Goal: Task Accomplishment & Management: Use online tool/utility

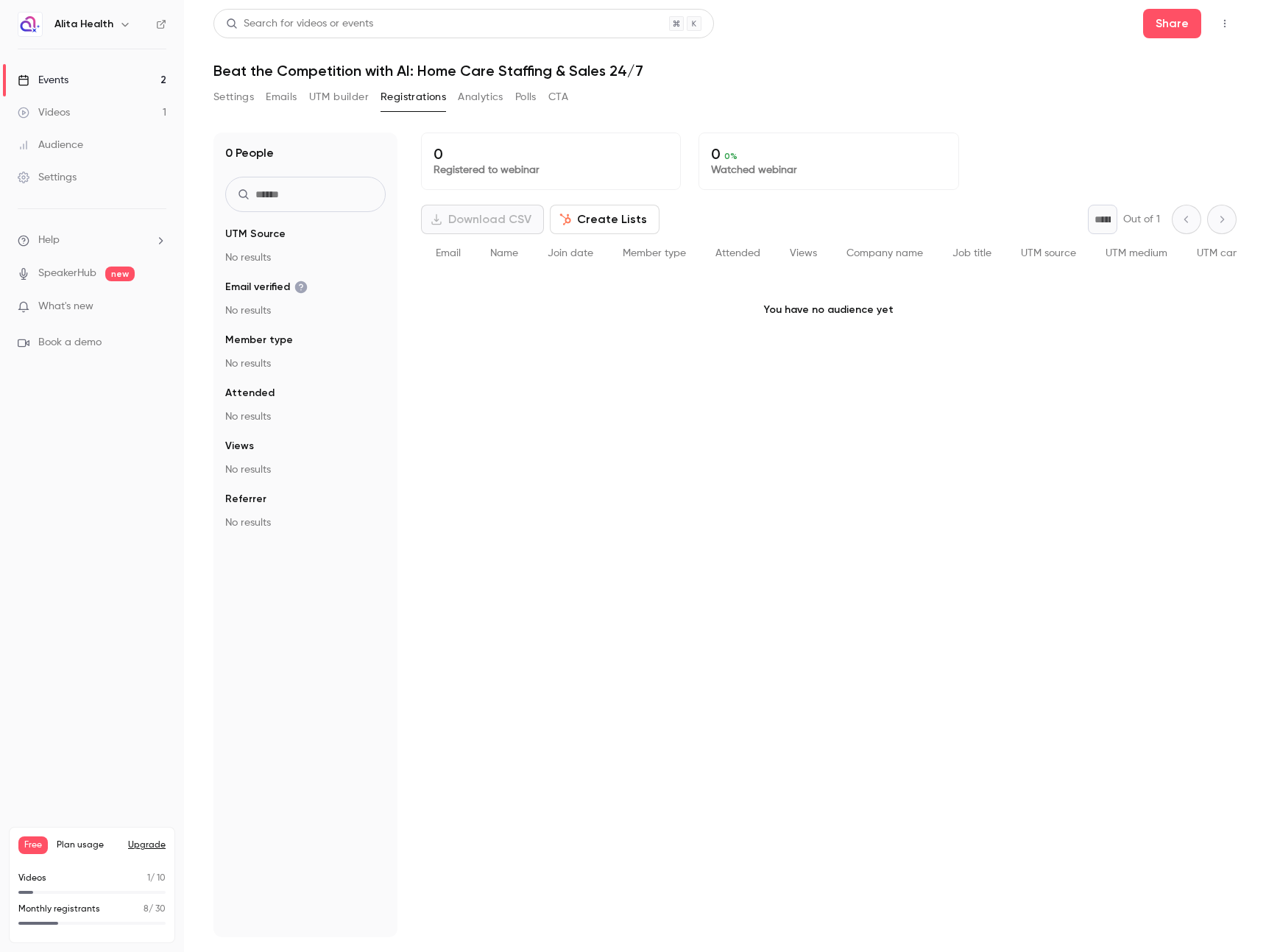
click at [89, 74] on link "Events 2" at bounding box center [92, 80] width 184 height 32
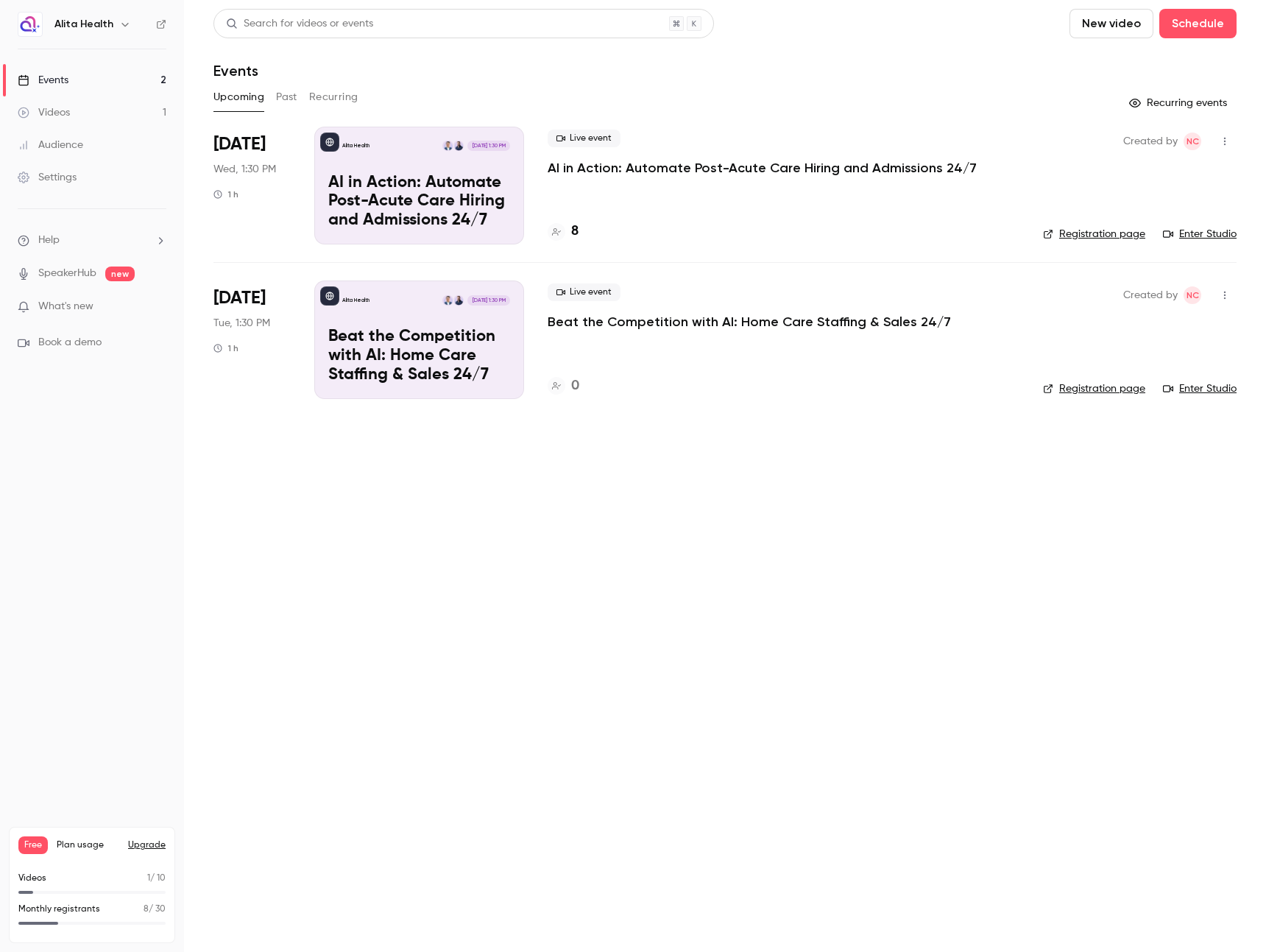
click at [649, 182] on div "Live event AI in Action: Automate Post-Acute Care Hiring and Admissions 24/7 8" at bounding box center [783, 186] width 472 height 118
click at [654, 172] on p "AI in Action: Automate Post-Acute Care Hiring and Admissions 24/7" at bounding box center [762, 168] width 429 height 18
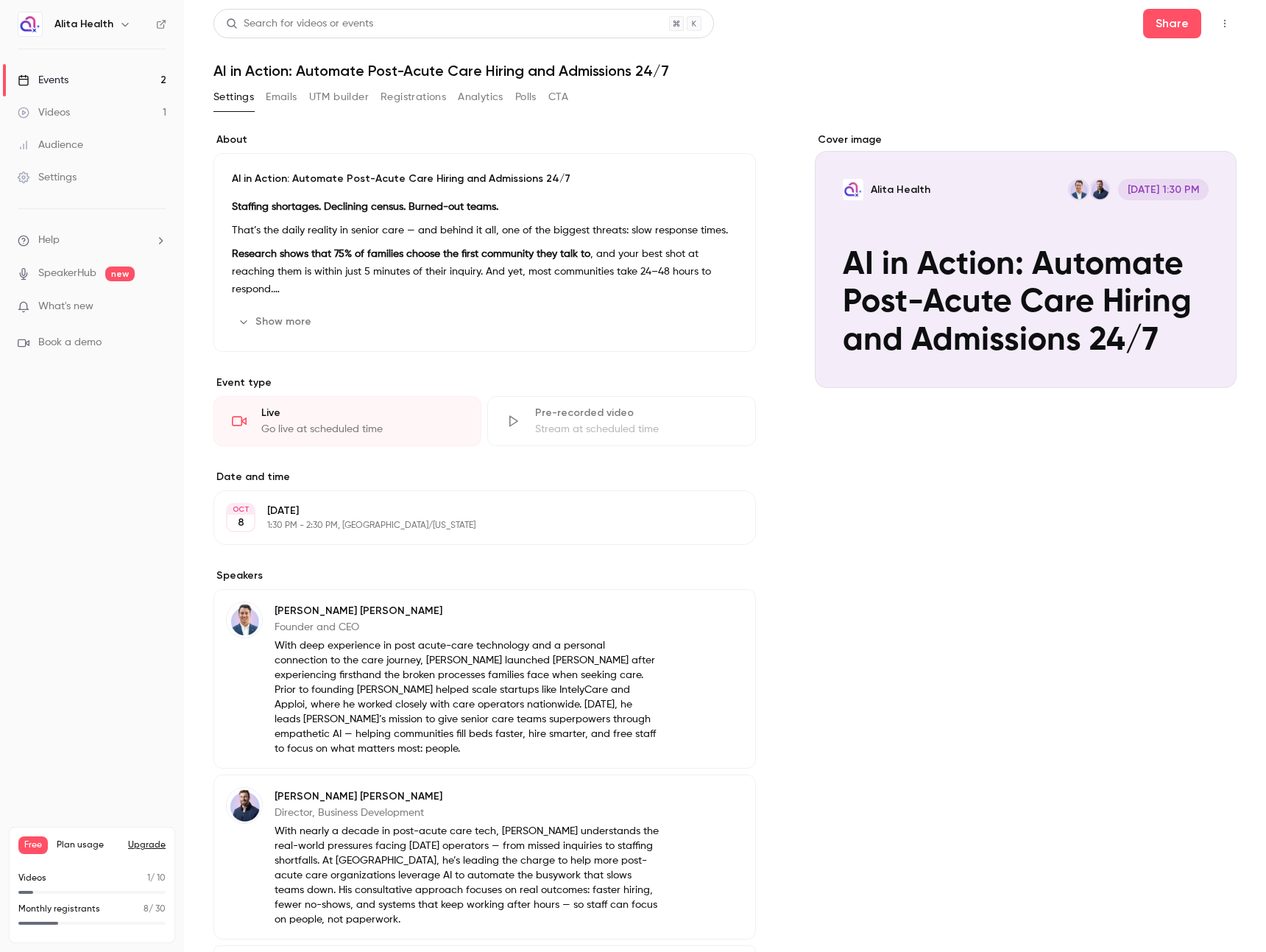
click at [101, 86] on link "Events 2" at bounding box center [92, 80] width 184 height 32
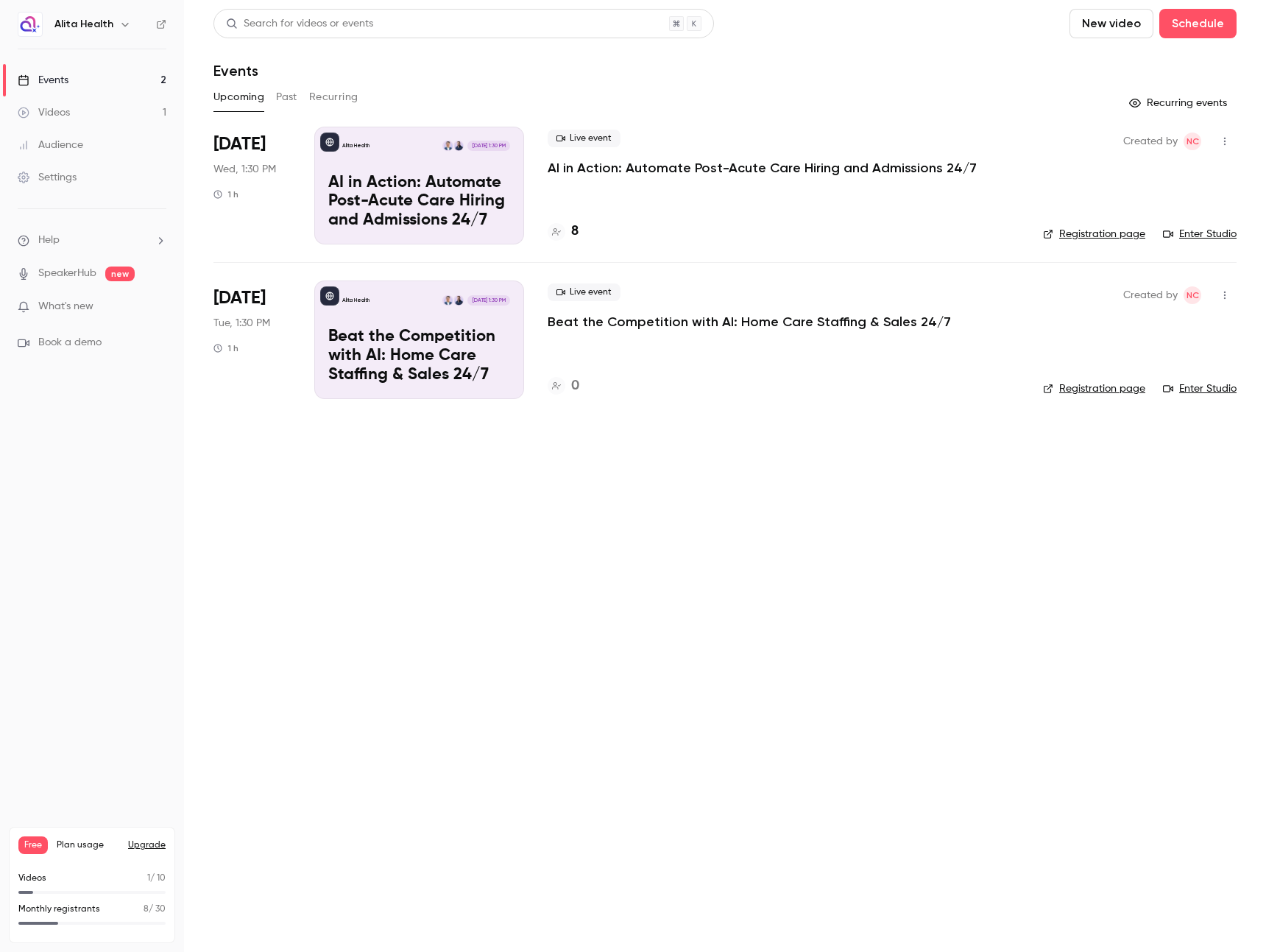
click at [632, 168] on p "AI in Action: Automate Post-Acute Care Hiring and Admissions 24/7" at bounding box center [762, 168] width 429 height 18
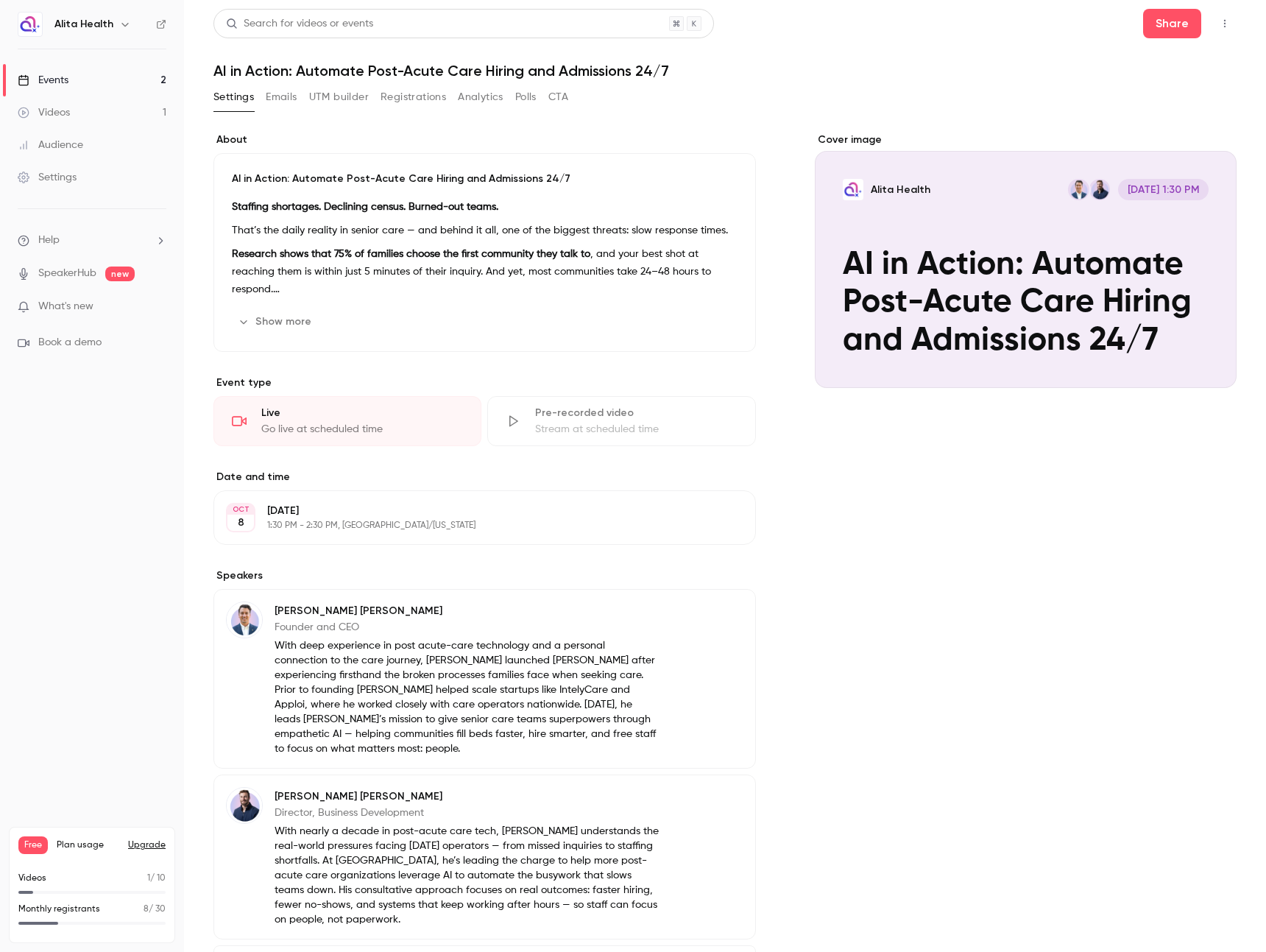
click at [1219, 22] on icon "button" at bounding box center [1224, 23] width 12 height 10
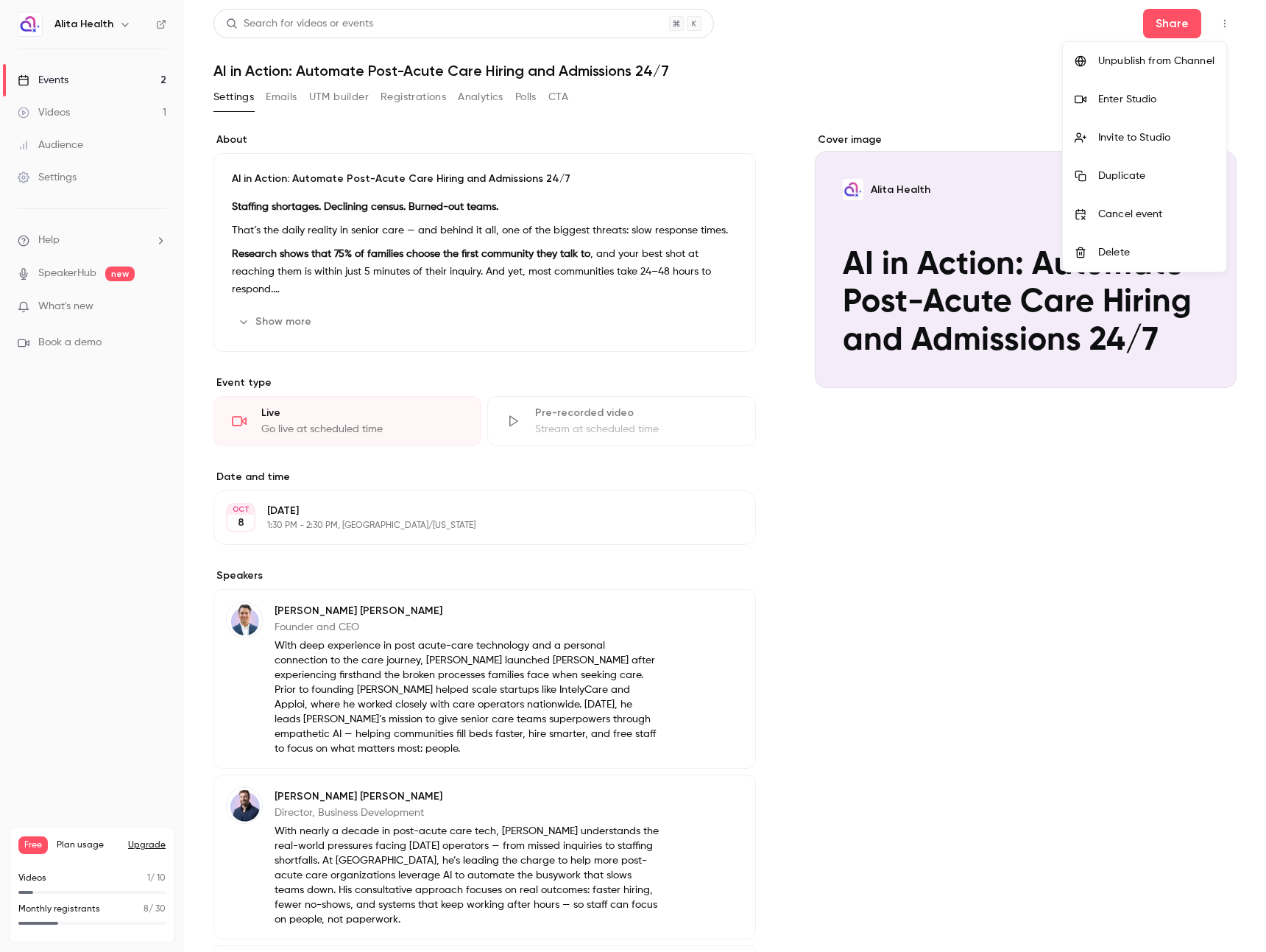
click at [1130, 102] on div "Enter Studio" at bounding box center [1156, 99] width 116 height 15
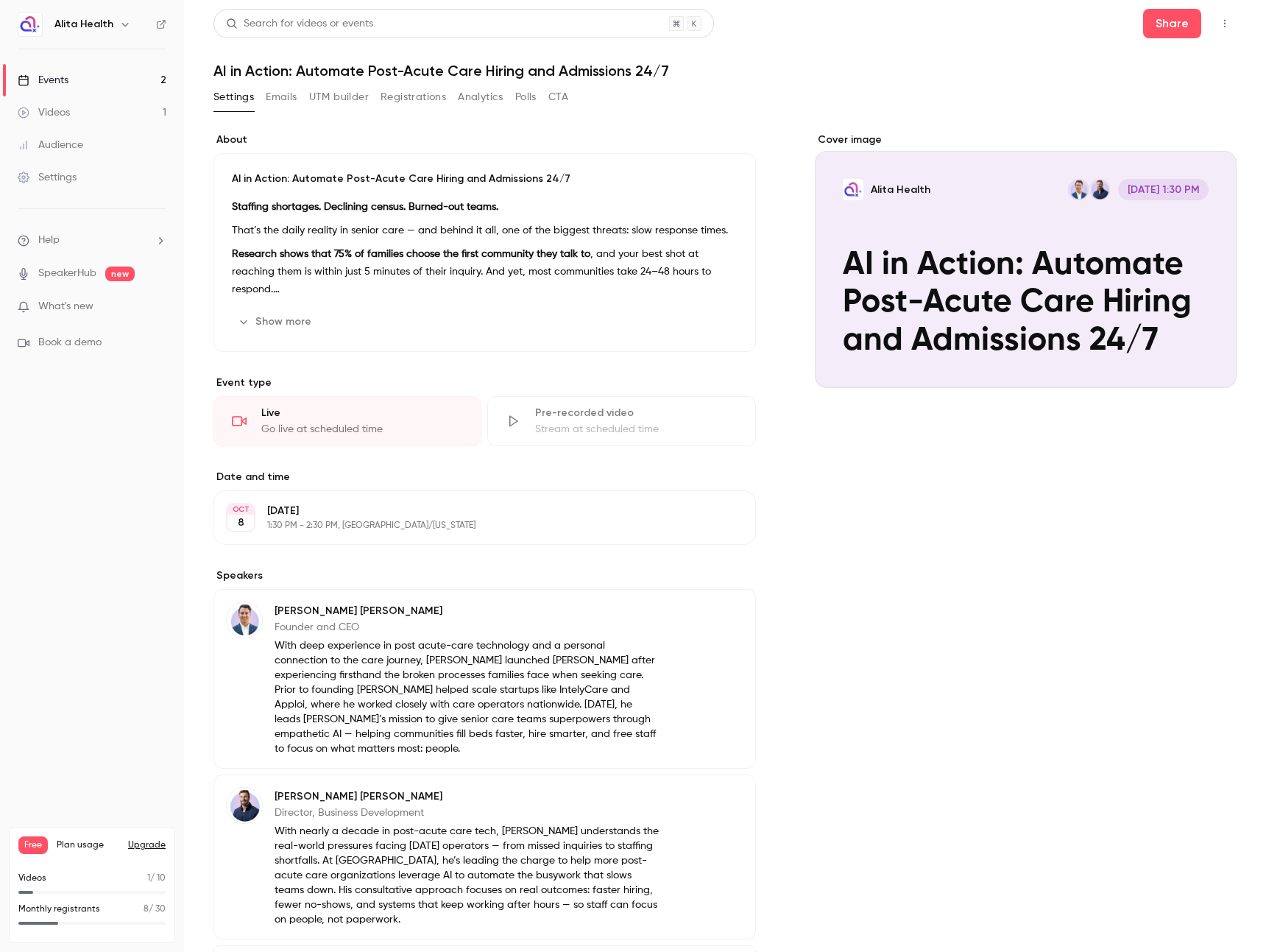
click at [407, 419] on div "Live" at bounding box center [361, 413] width 201 height 15
click at [1219, 24] on icon "button" at bounding box center [1224, 23] width 12 height 10
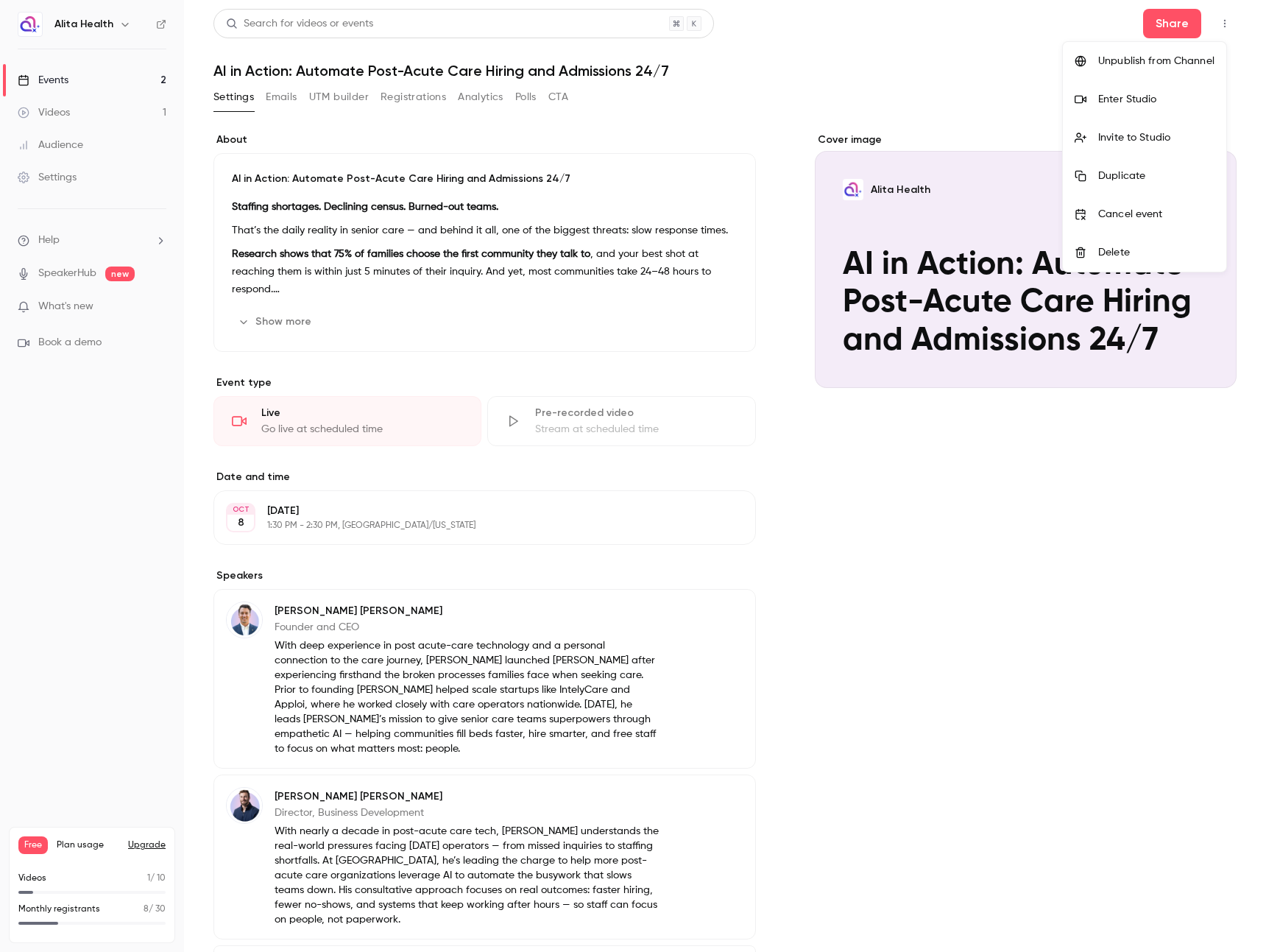
click at [1116, 103] on div "Enter Studio" at bounding box center [1156, 99] width 116 height 15
